Goal: Information Seeking & Learning: Learn about a topic

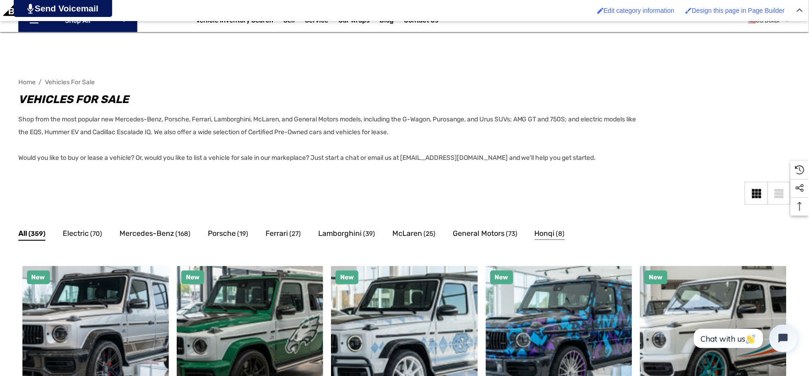
click at [535, 229] on span "Honqi" at bounding box center [545, 233] width 20 height 12
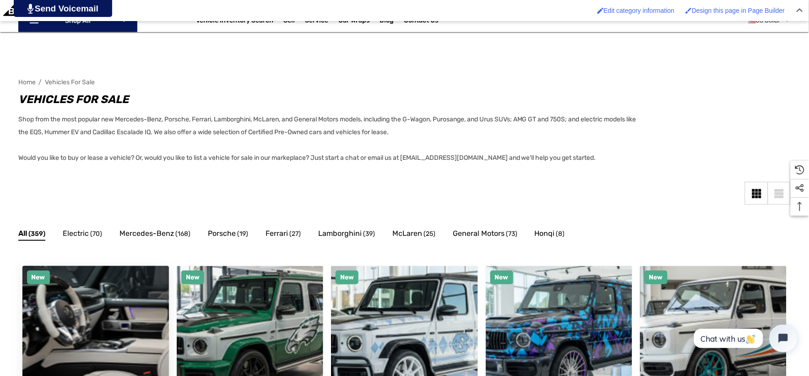
click at [115, 315] on img "Custom Built Breitling Widebody 2025 Mercedes-Benz G63 AMG by Players Club Cars…" at bounding box center [95, 338] width 161 height 161
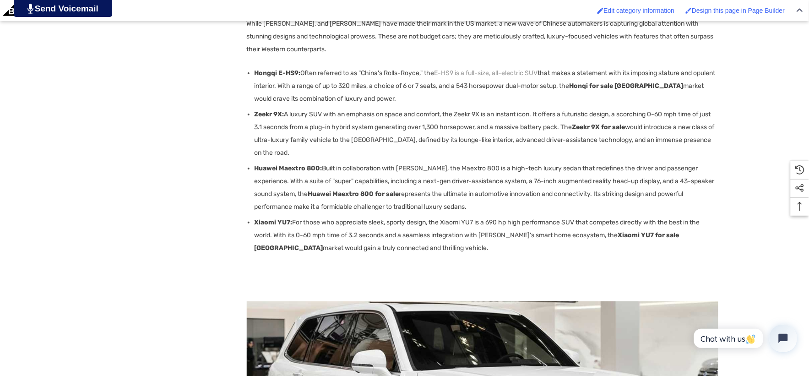
scroll to position [966, 0]
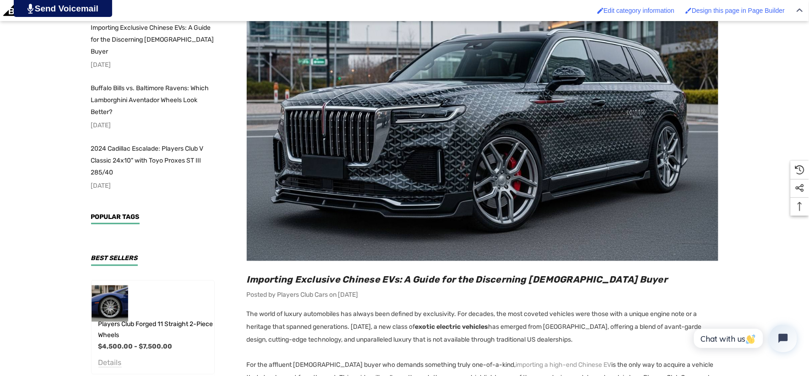
scroll to position [305, 0]
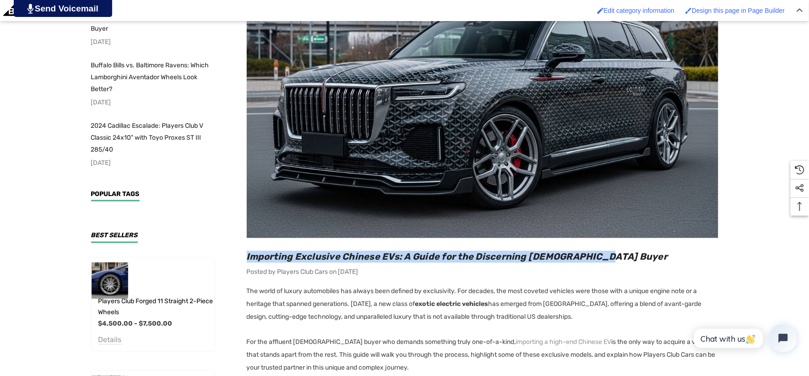
click at [619, 256] on h2 "Importing Exclusive Chinese EVs: A Guide for the Discerning [DEMOGRAPHIC_DATA] …" at bounding box center [482, 257] width 471 height 12
copy span "Importing Exclusive Chinese EVs: A Guide for the Discerning [DEMOGRAPHIC_DATA] …"
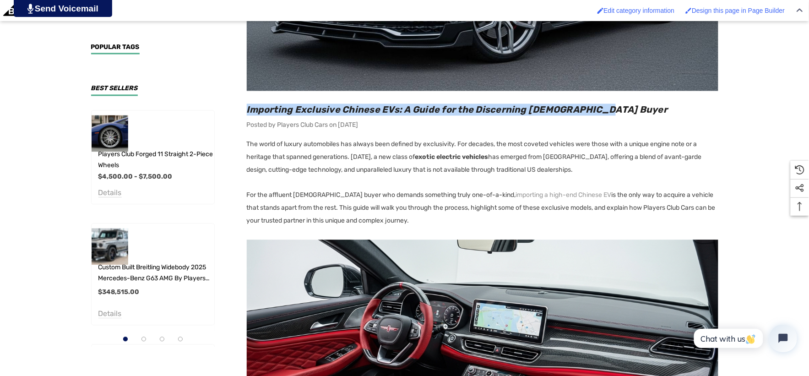
scroll to position [458, 0]
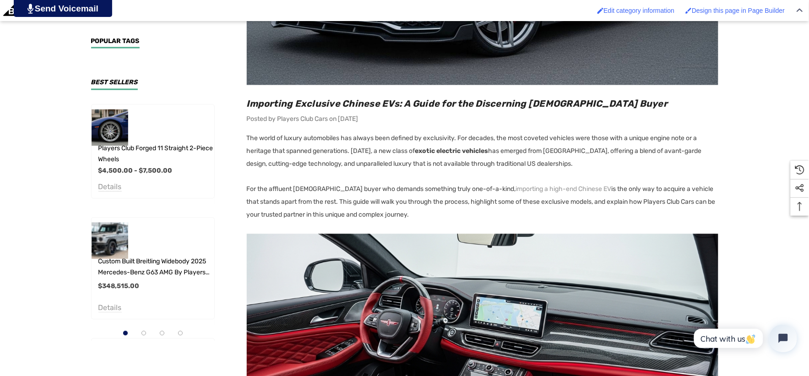
click at [248, 188] on p "For the affluent American buyer who demands something truly one-of-a-kind, impo…" at bounding box center [482, 202] width 471 height 38
click at [415, 216] on p "For the affluent American buyer who demands something truly one-of-a-kind, impo…" at bounding box center [482, 202] width 471 height 38
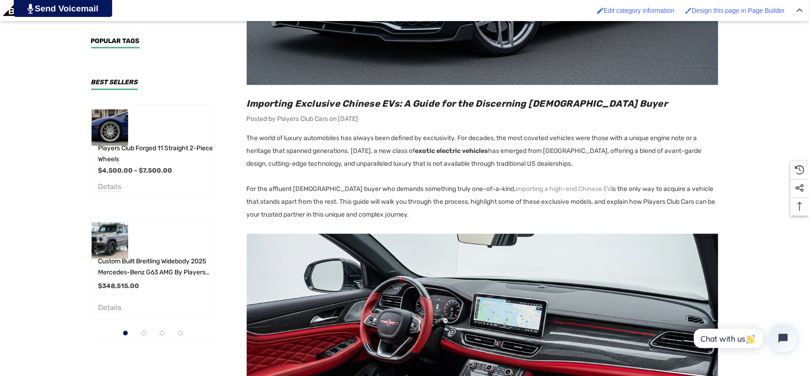
click at [415, 216] on p "For the affluent American buyer who demands something truly one-of-a-kind, impo…" at bounding box center [482, 202] width 471 height 38
click at [328, 202] on p "For the affluent American buyer who demands something truly one-of-a-kind, impo…" at bounding box center [482, 202] width 471 height 38
click at [421, 213] on p "For the affluent American buyer who demands something truly one-of-a-kind, impo…" at bounding box center [482, 202] width 471 height 38
copy p "This guide will walk you through the process, highlight some of these exclusive…"
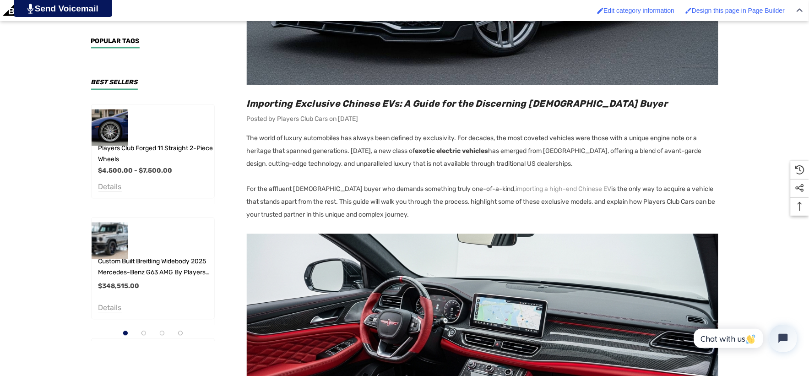
click at [247, 187] on p "For the affluent American buyer who demands something truly one-of-a-kind, impo…" at bounding box center [482, 202] width 471 height 38
click at [422, 213] on p "For the affluent American buyer who demands something truly one-of-a-kind, impo…" at bounding box center [482, 202] width 471 height 38
copy p "For the affluent American buyer who demands something truly one-of-a-kind, impo…"
